Goal: Task Accomplishment & Management: Complete application form

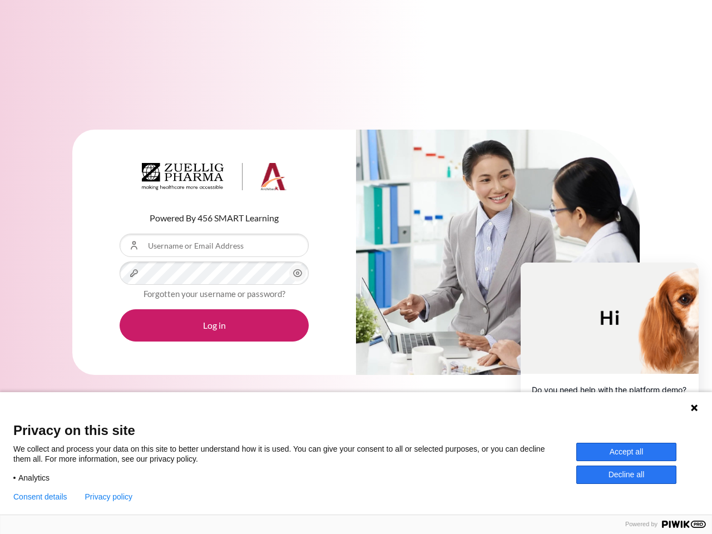
click at [356, 267] on div "Content" at bounding box center [498, 253] width 284 height 246
click at [297, 273] on icon "Content" at bounding box center [297, 272] width 13 height 13
click at [214, 325] on button "Log in" at bounding box center [214, 325] width 189 height 32
click at [694, 407] on icon at bounding box center [693, 407] width 7 height 7
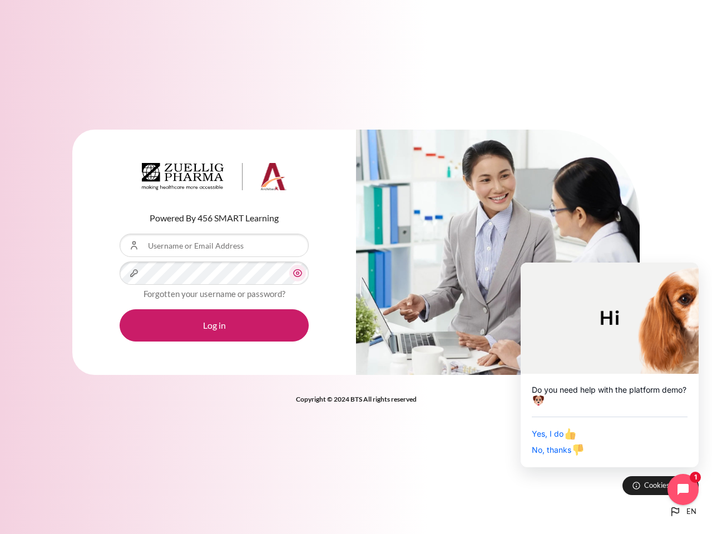
click at [626, 451] on div "Yes, I do No, thanks" at bounding box center [609, 435] width 156 height 39
click at [626, 474] on div "Powered By 456 SMART Learning Username or Email Address Password Forgotten your…" at bounding box center [356, 267] width 712 height 534
click at [40, 496] on div "Powered By 456 SMART Learning Username or Email Address Password Forgotten your…" at bounding box center [356, 267] width 712 height 534
